Goal: Navigation & Orientation: Find specific page/section

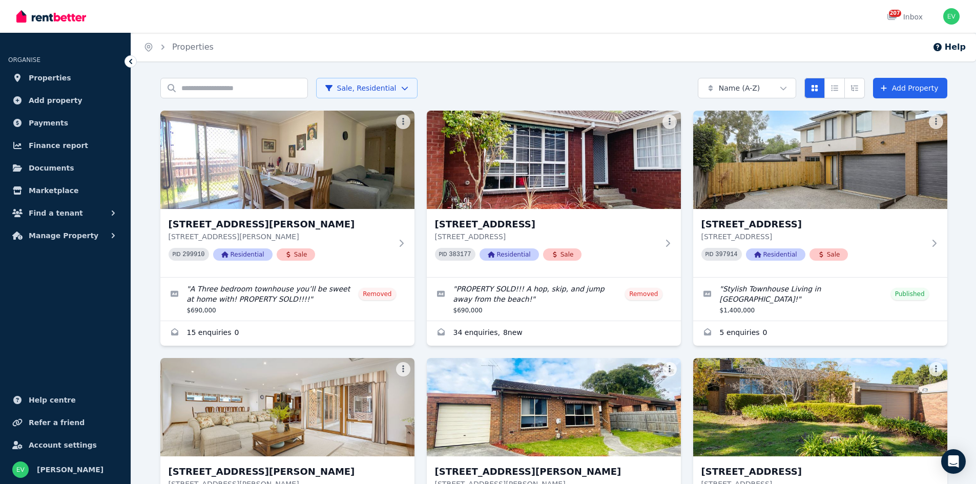
click at [360, 92] on html "Open main menu 207 Inbox Open user menu ORGANISE Properties Add property Paymen…" at bounding box center [488, 242] width 976 height 484
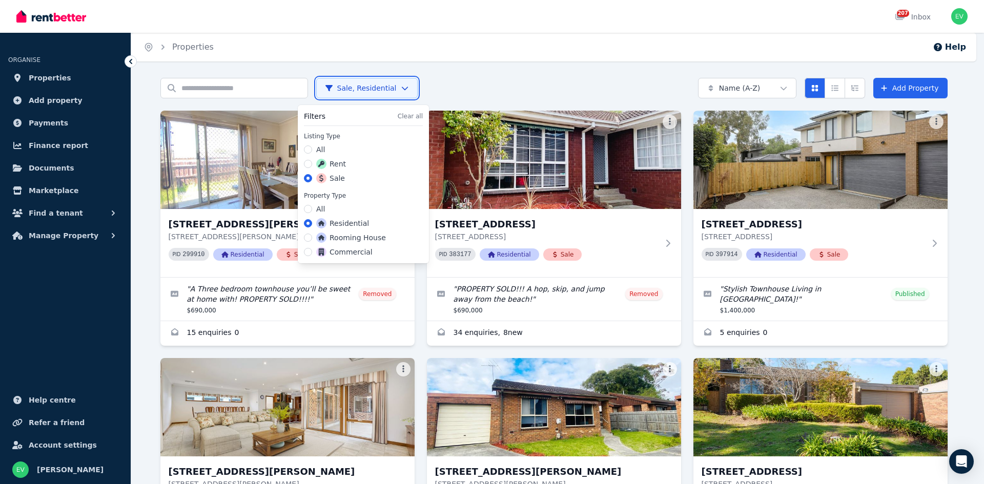
click at [472, 93] on html "Open main menu 207 Inbox Open user menu ORGANISE Properties Add property Paymen…" at bounding box center [492, 242] width 984 height 484
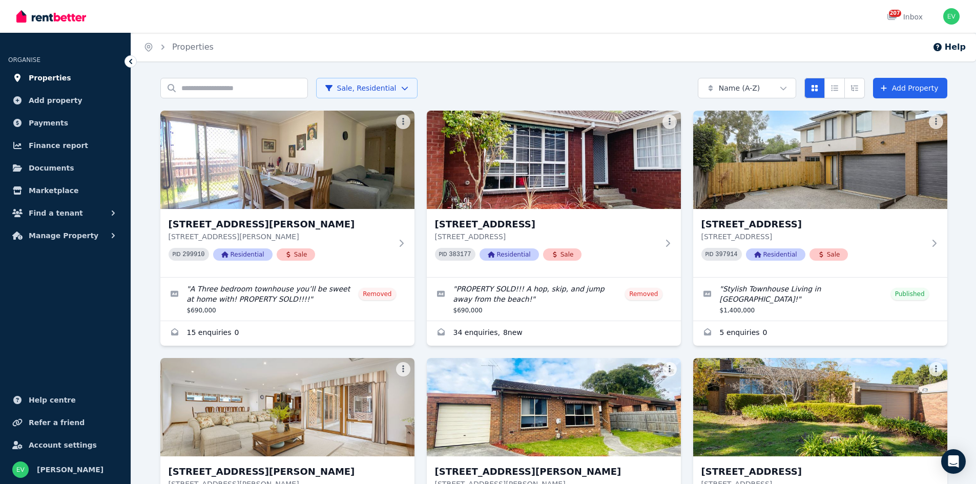
click at [52, 80] on span "Properties" at bounding box center [50, 78] width 43 height 12
